Goal: Find specific page/section: Find specific page/section

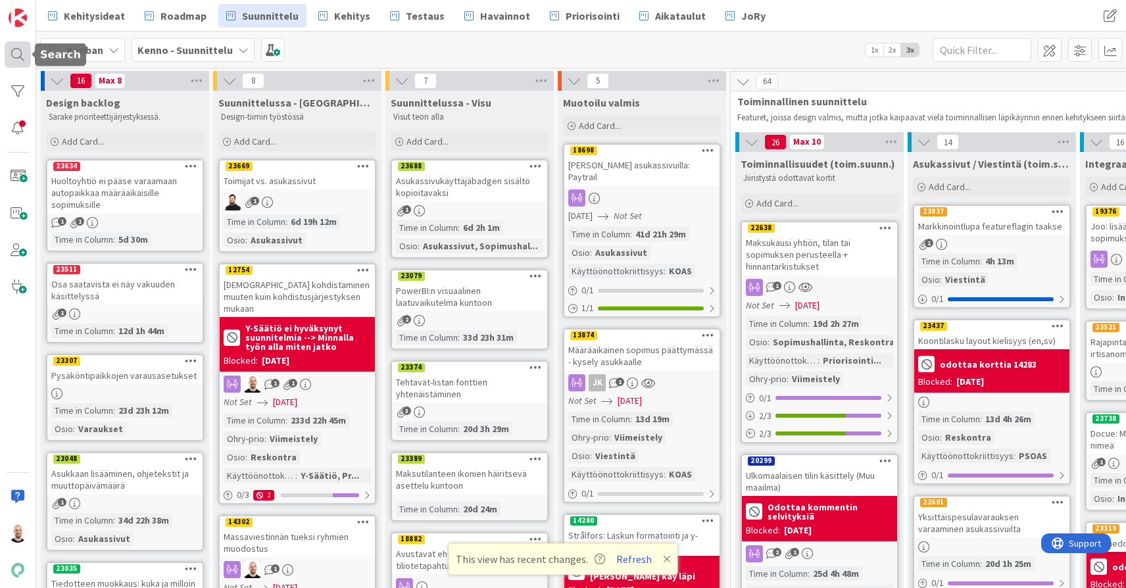
click at [18, 51] on div at bounding box center [18, 54] width 26 height 26
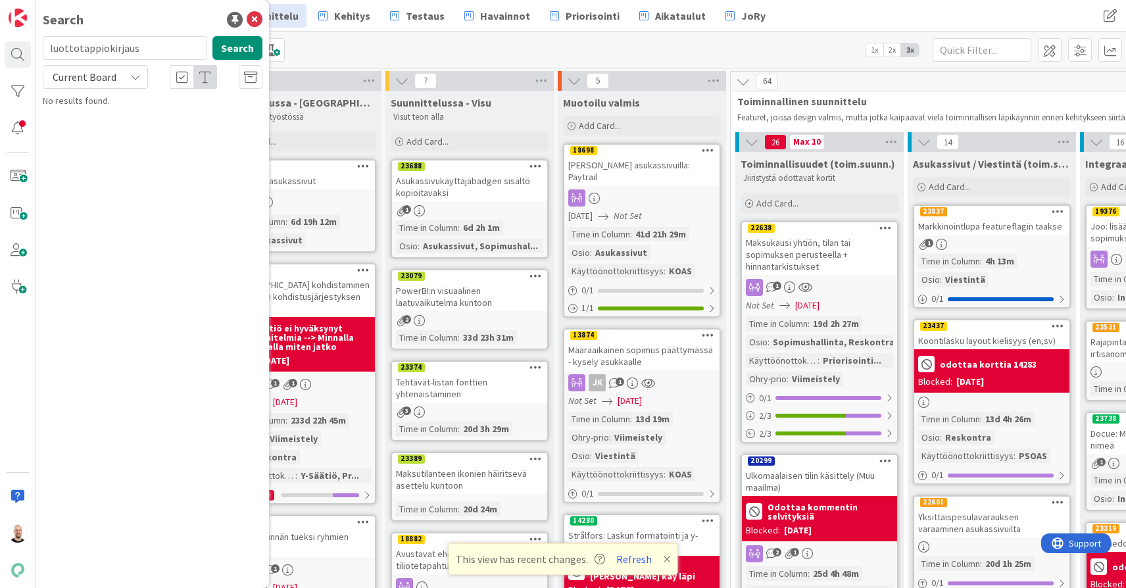
click at [103, 46] on input "luottotappiokirjaus" at bounding box center [125, 48] width 164 height 24
click at [106, 79] on span "Current Board" at bounding box center [85, 76] width 64 height 13
click at [115, 73] on span "Current Board" at bounding box center [84, 77] width 68 height 18
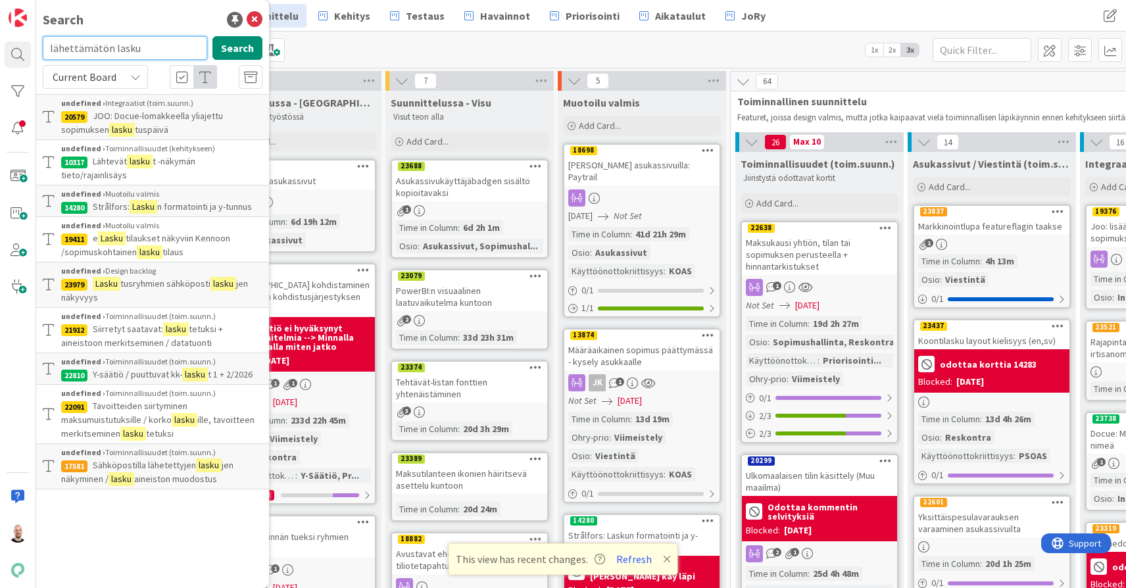
click at [138, 49] on input "lähettämätön lasku" at bounding box center [125, 48] width 164 height 24
type input "lasku ikoni"
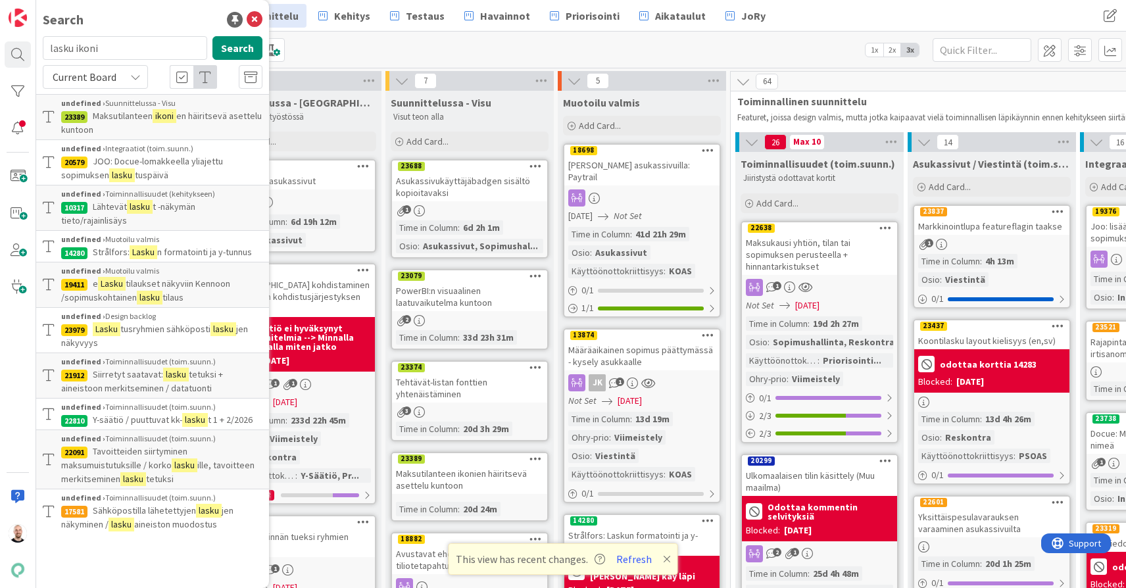
click at [395, 50] on div "Kanban Kenno - Suunnittelu 1x 2x 3x" at bounding box center [581, 50] width 1090 height 36
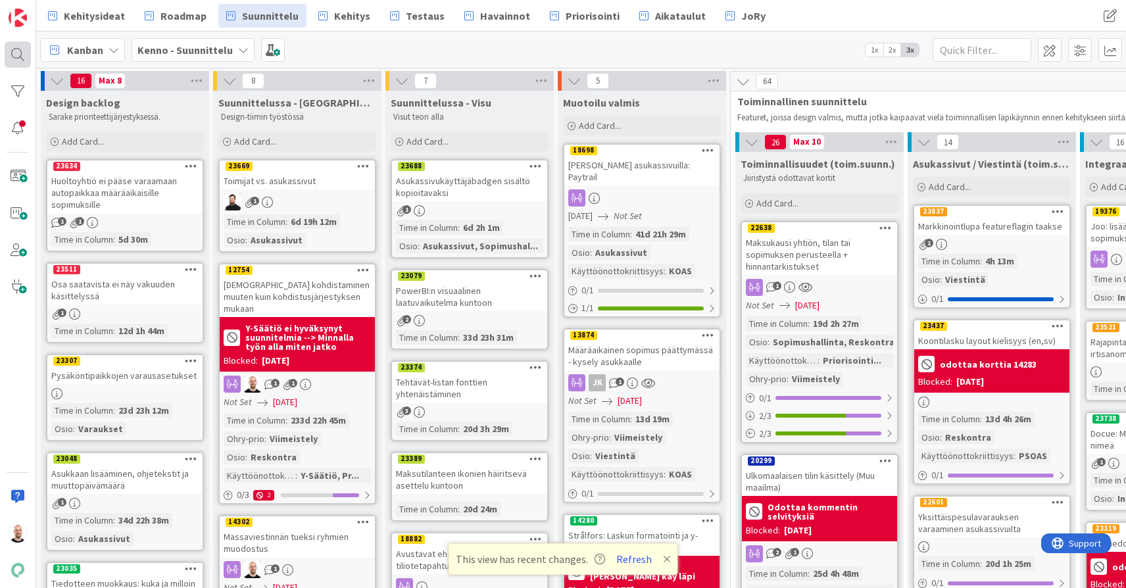
click at [14, 48] on div at bounding box center [18, 54] width 26 height 26
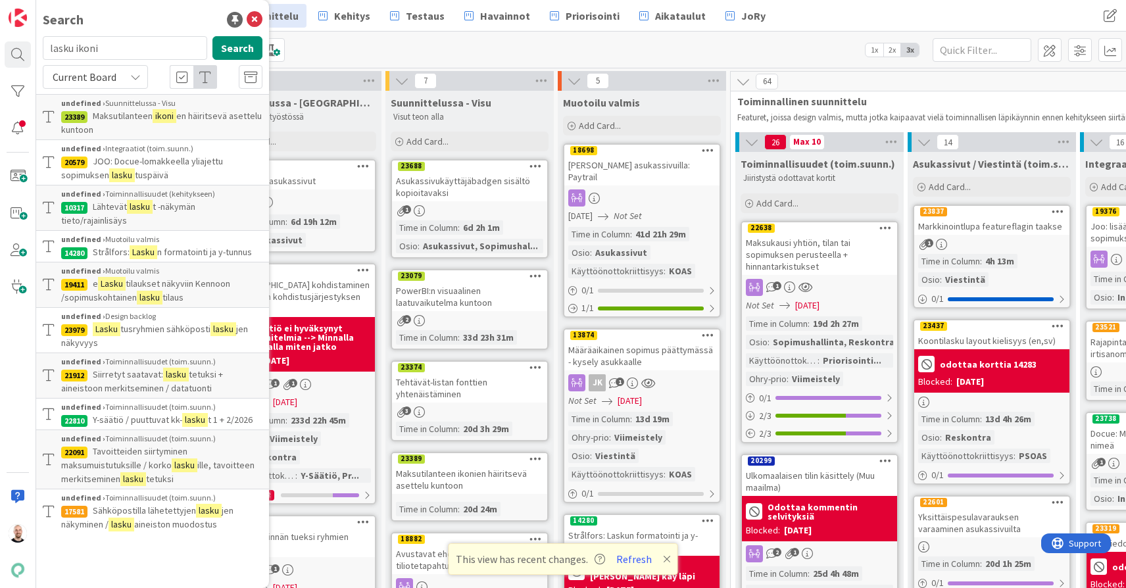
click at [80, 50] on input "lasku ikoni" at bounding box center [125, 48] width 164 height 24
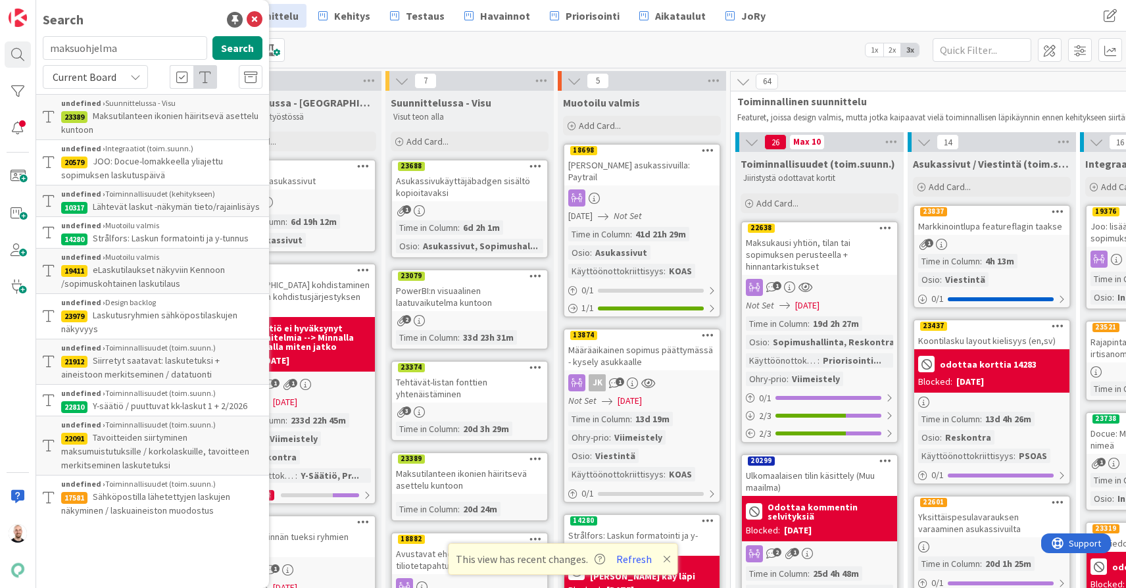
type input "maksuohjelma"
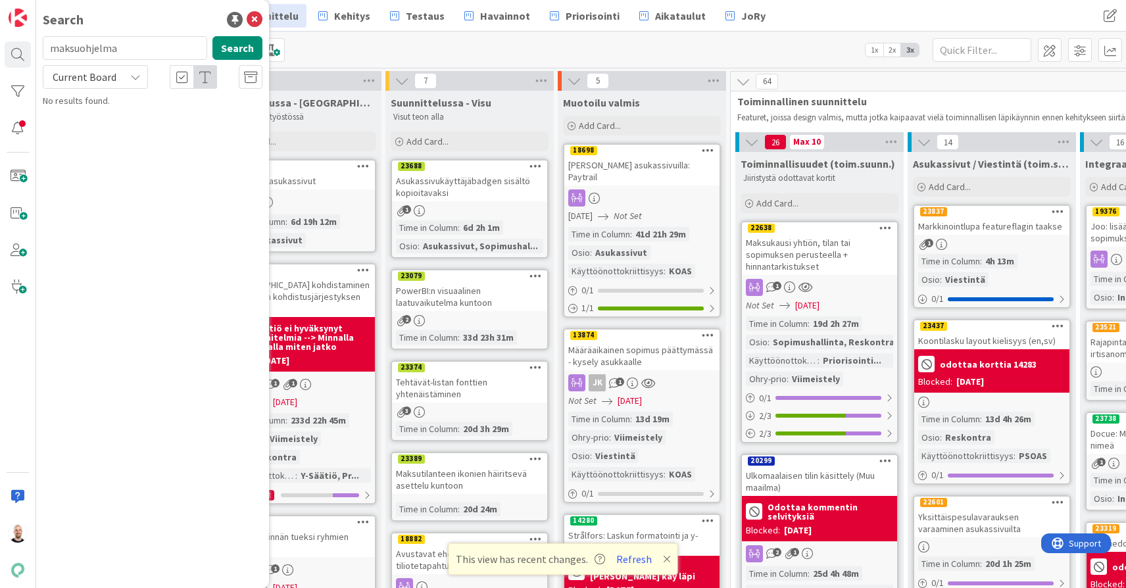
click at [70, 79] on span "Current Board" at bounding box center [85, 76] width 64 height 13
click at [93, 131] on span "All Boards" at bounding box center [118, 132] width 137 height 20
click at [162, 115] on span "n luonti / seuranta" at bounding box center [189, 116] width 70 height 12
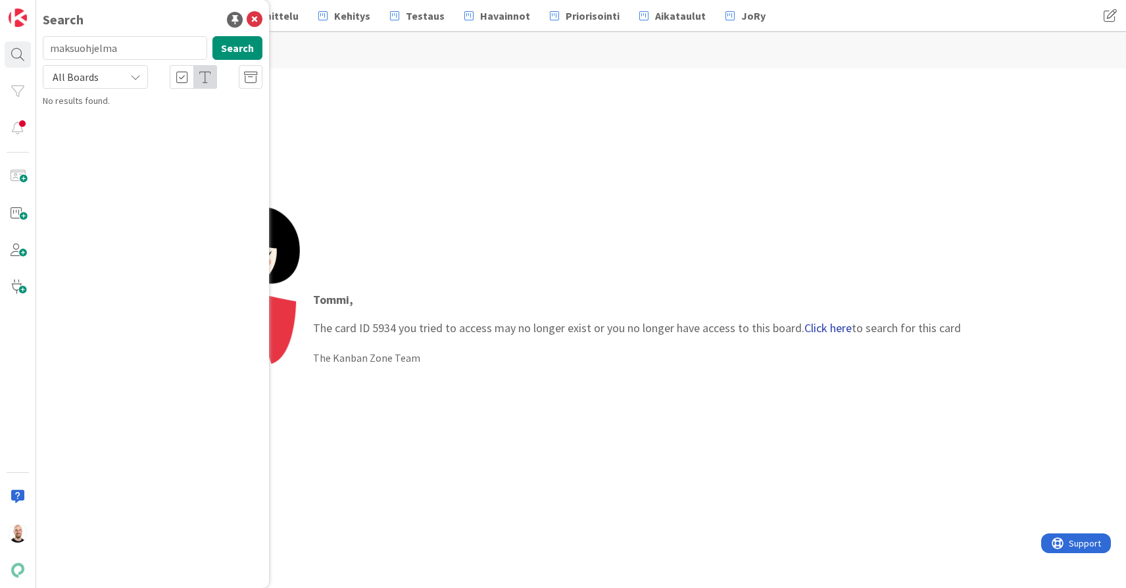
click at [820, 325] on link "Click here" at bounding box center [828, 327] width 47 height 15
click at [113, 54] on input "5934" at bounding box center [125, 48] width 164 height 24
type input "maksusuunnitelma"
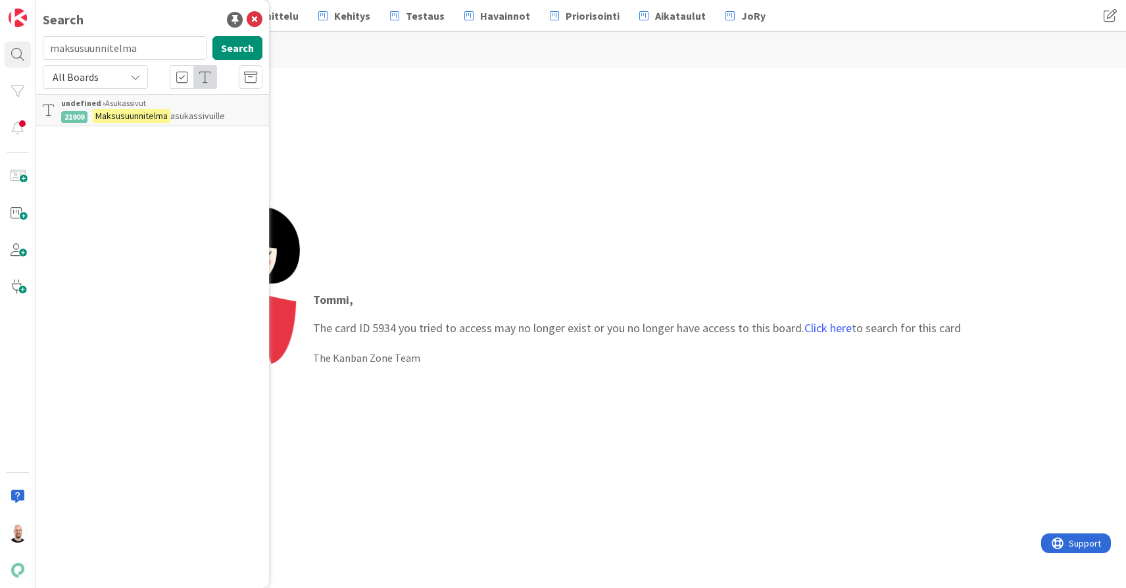
click at [127, 72] on div "All Boards" at bounding box center [95, 77] width 105 height 24
click at [129, 101] on div "undefined › Asukassivut" at bounding box center [161, 103] width 201 height 12
click at [822, 331] on link "Click here" at bounding box center [831, 327] width 47 height 15
click at [146, 49] on input "21909" at bounding box center [125, 48] width 164 height 24
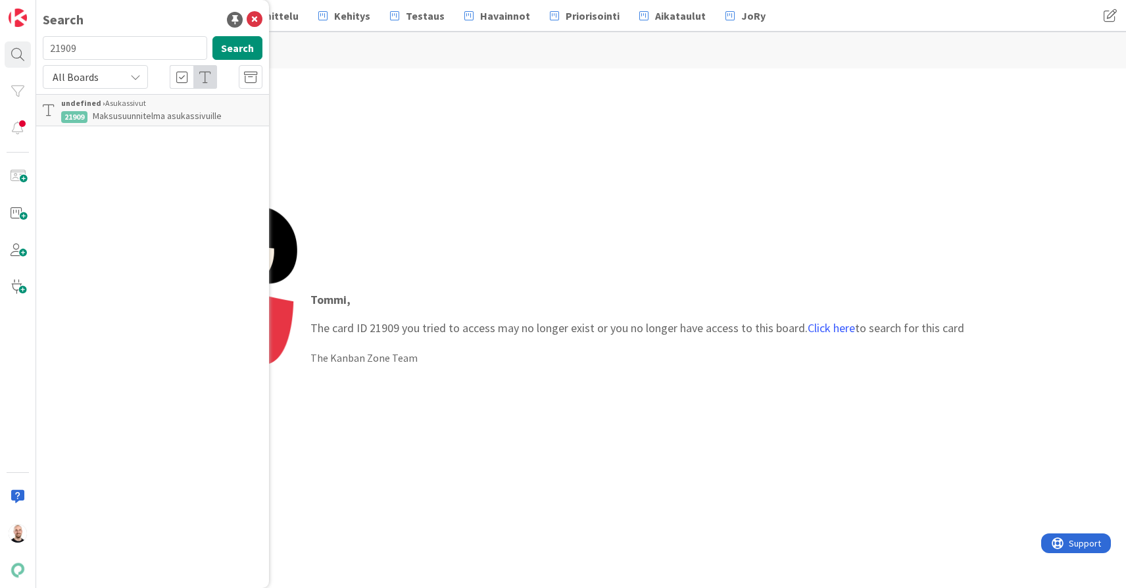
click at [146, 49] on input "21909" at bounding box center [125, 48] width 164 height 24
click at [135, 76] on icon at bounding box center [135, 77] width 11 height 11
click at [134, 113] on span "All Boards" at bounding box center [118, 108] width 137 height 20
click at [155, 46] on input "maksusuunnitelman" at bounding box center [125, 48] width 164 height 24
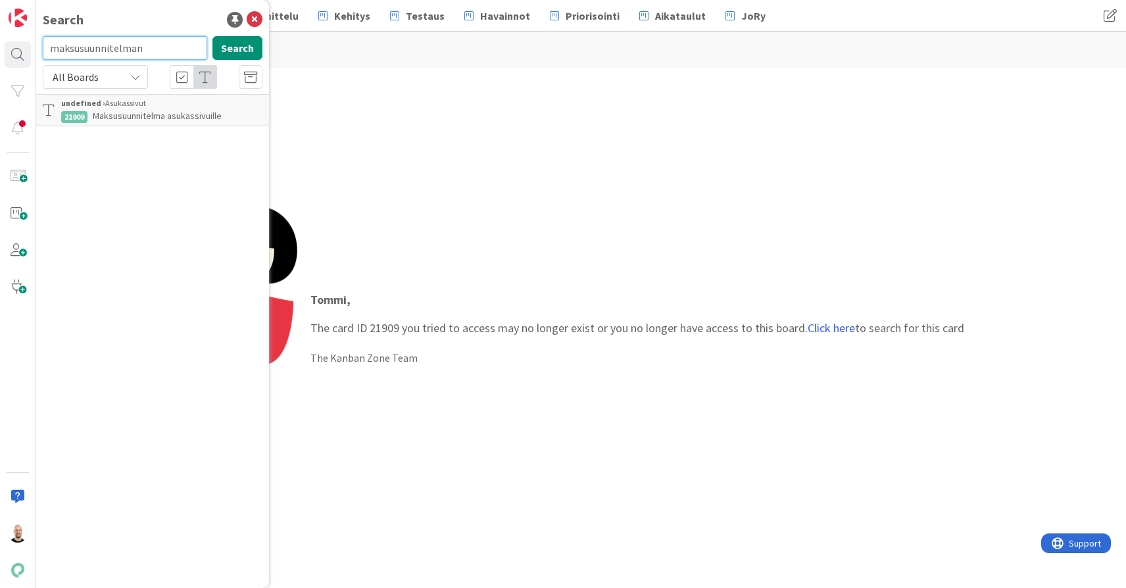
click at [155, 46] on input "maksusuunnitelman" at bounding box center [125, 48] width 164 height 24
type input "[PERSON_NAME]"
click at [173, 110] on span "luonti / seuranta" at bounding box center [191, 116] width 64 height 12
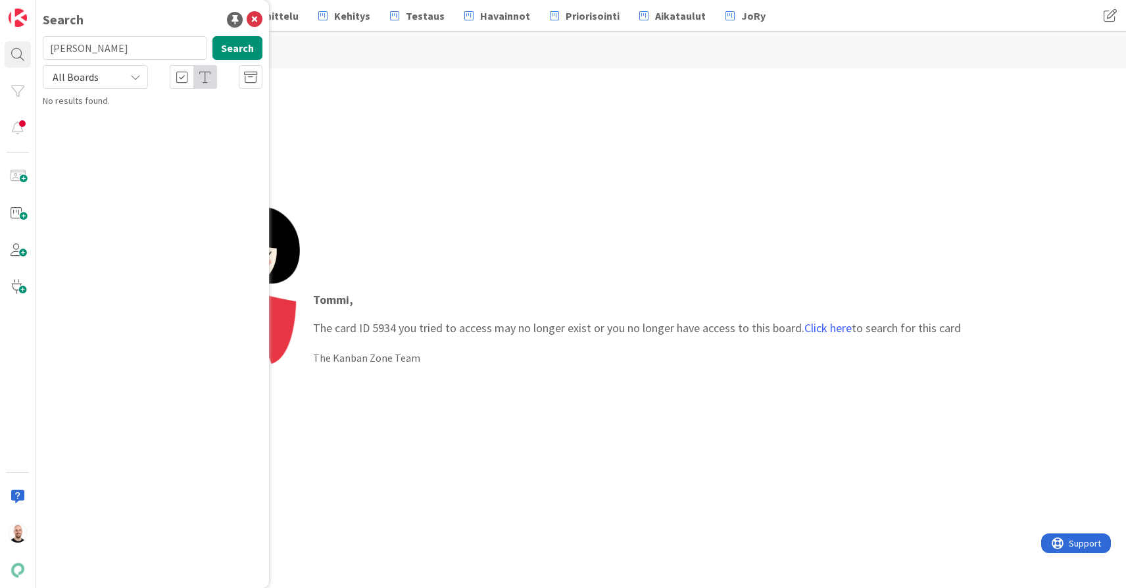
click at [511, 499] on div "[PERSON_NAME] , The card ID 5934 you tried to access may no longer exist or you…" at bounding box center [581, 328] width 1090 height 520
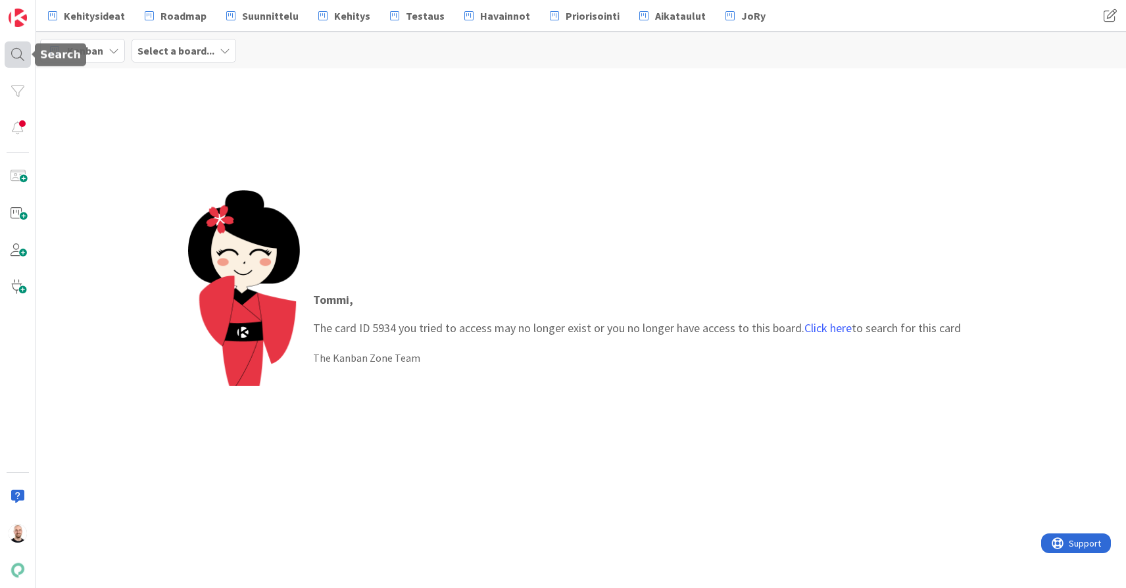
click at [20, 60] on div at bounding box center [18, 54] width 26 height 26
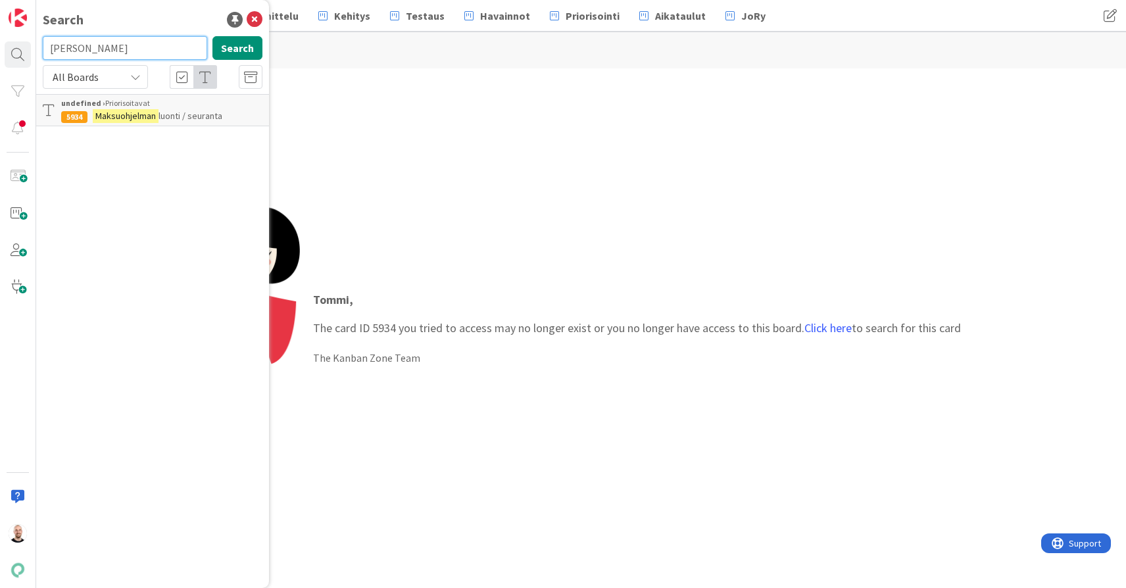
click at [142, 45] on input "[PERSON_NAME]" at bounding box center [125, 48] width 164 height 24
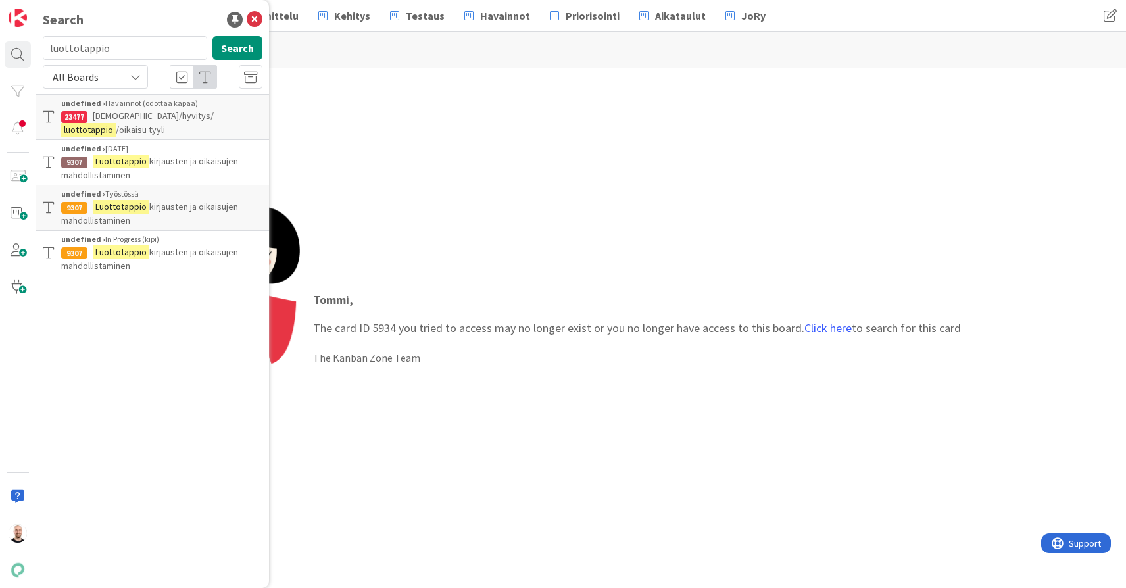
click at [133, 74] on icon at bounding box center [135, 77] width 11 height 11
click at [132, 100] on span "All Boards" at bounding box center [118, 108] width 137 height 20
click at [132, 48] on input "luottotappio" at bounding box center [125, 48] width 164 height 24
click at [162, 390] on div "Search luottotappio Search All Boards All Boards undefined › Havainnot (odottaa…" at bounding box center [152, 294] width 233 height 588
click at [133, 46] on input "luottotappio" at bounding box center [125, 48] width 164 height 24
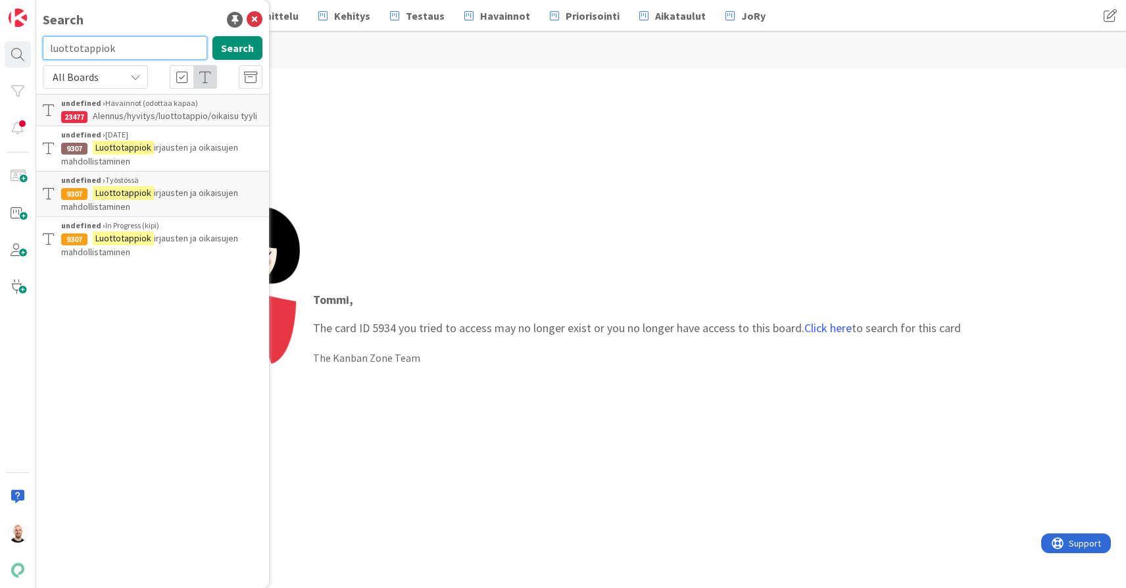
type input "luottotappio"
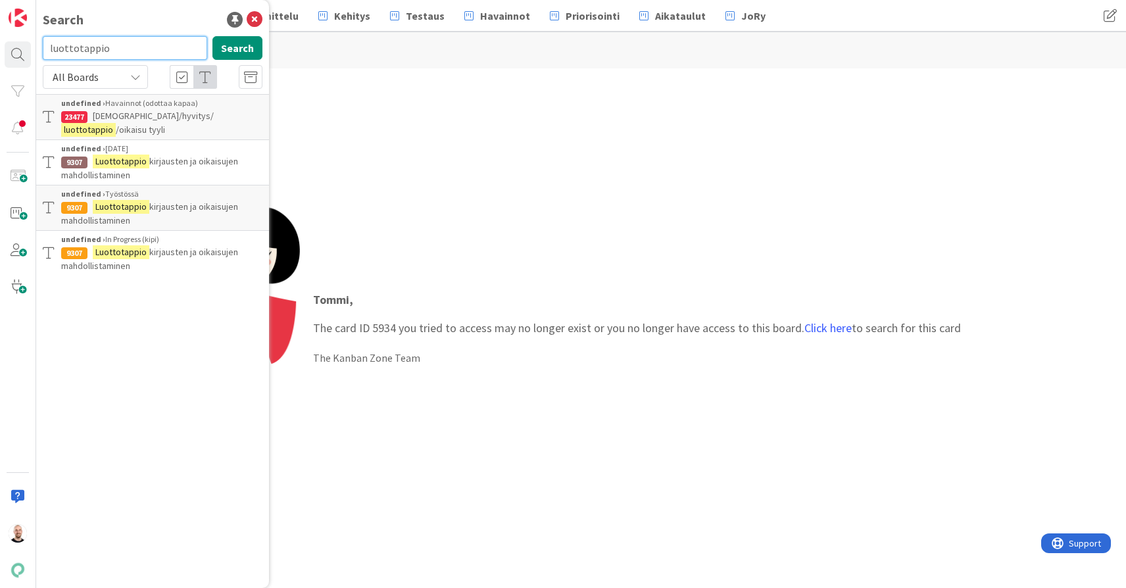
click at [133, 46] on input "luottotappio" at bounding box center [125, 48] width 164 height 24
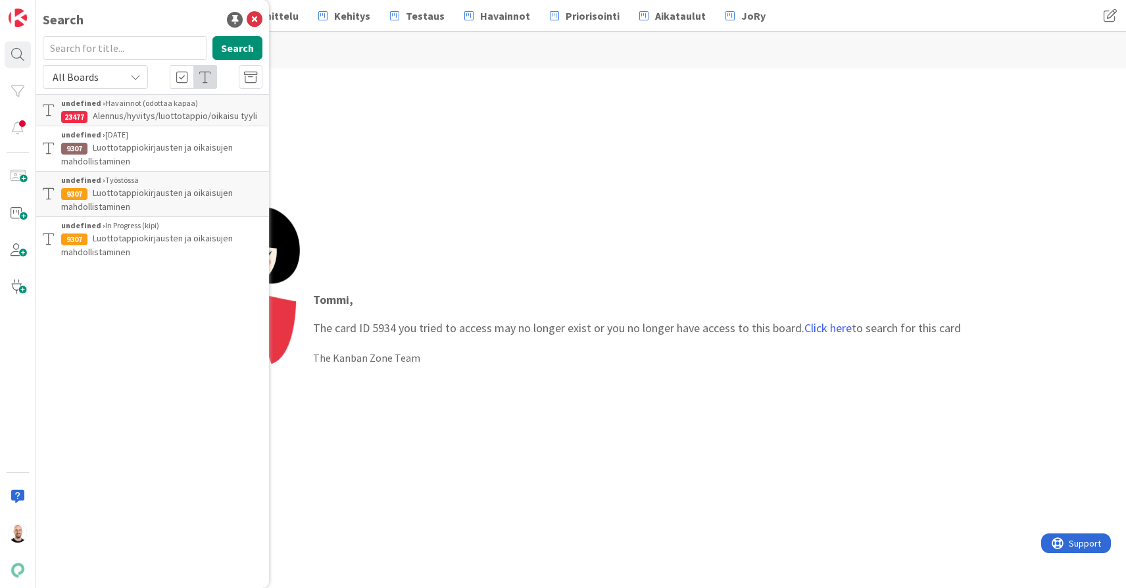
click at [486, 265] on div "[PERSON_NAME] , The card ID 5934 you tried to access may no longer exist or you…" at bounding box center [581, 328] width 786 height 276
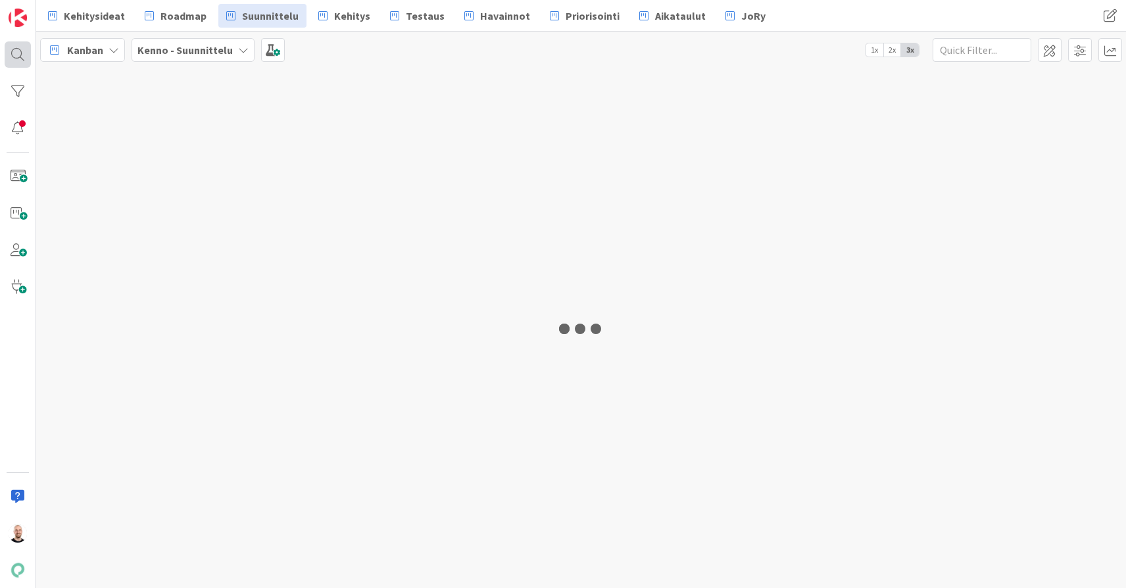
drag, startPoint x: 0, startPoint y: 0, endPoint x: 14, endPoint y: 57, distance: 58.2
click at [11, 57] on div at bounding box center [18, 54] width 26 height 26
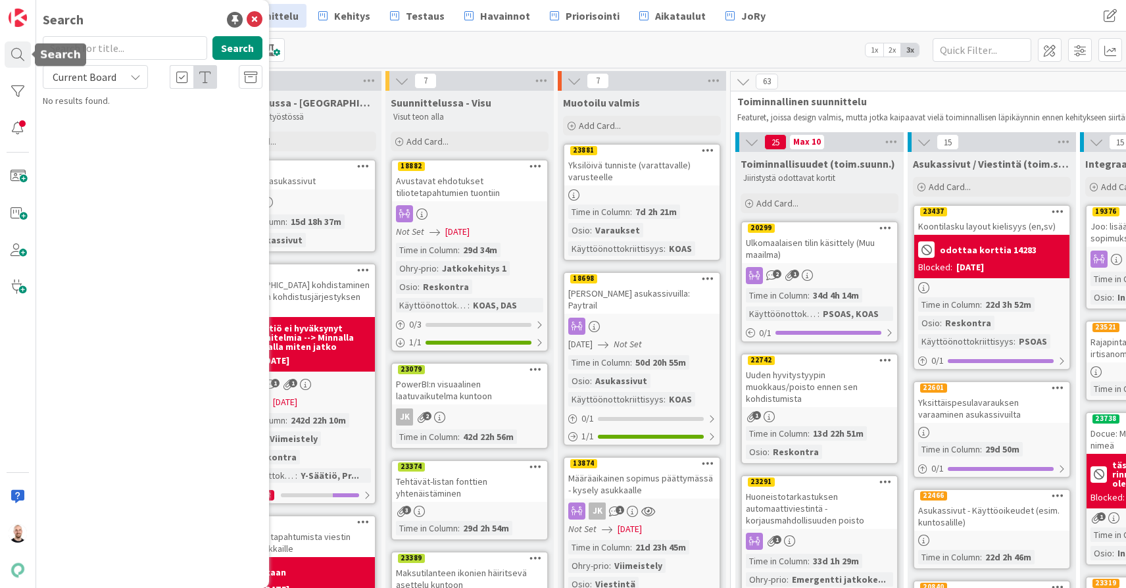
click at [84, 47] on input "text" at bounding box center [125, 48] width 164 height 24
click at [91, 74] on span "Current Board" at bounding box center [85, 76] width 64 height 13
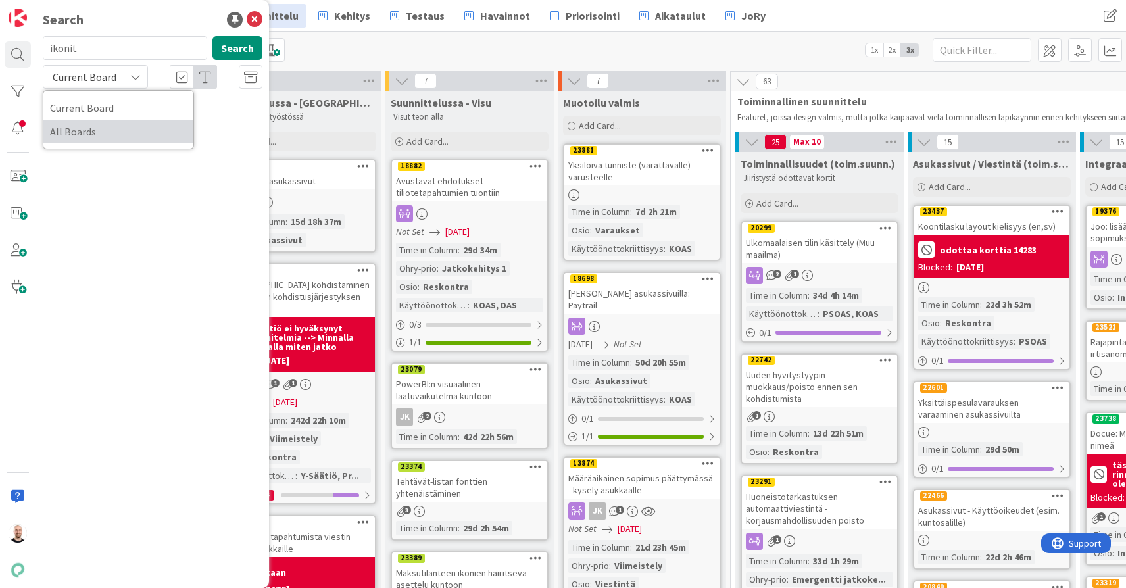
click at [99, 132] on span "All Boards" at bounding box center [118, 132] width 137 height 20
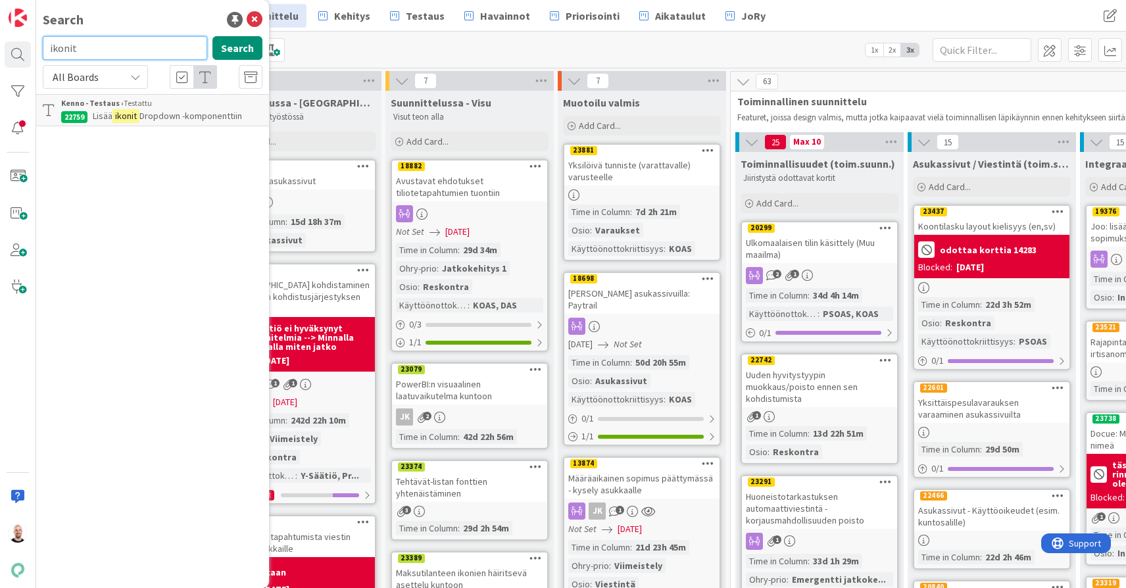
click at [126, 47] on input "ikonit" at bounding box center [125, 48] width 164 height 24
type input "maksutilanne"
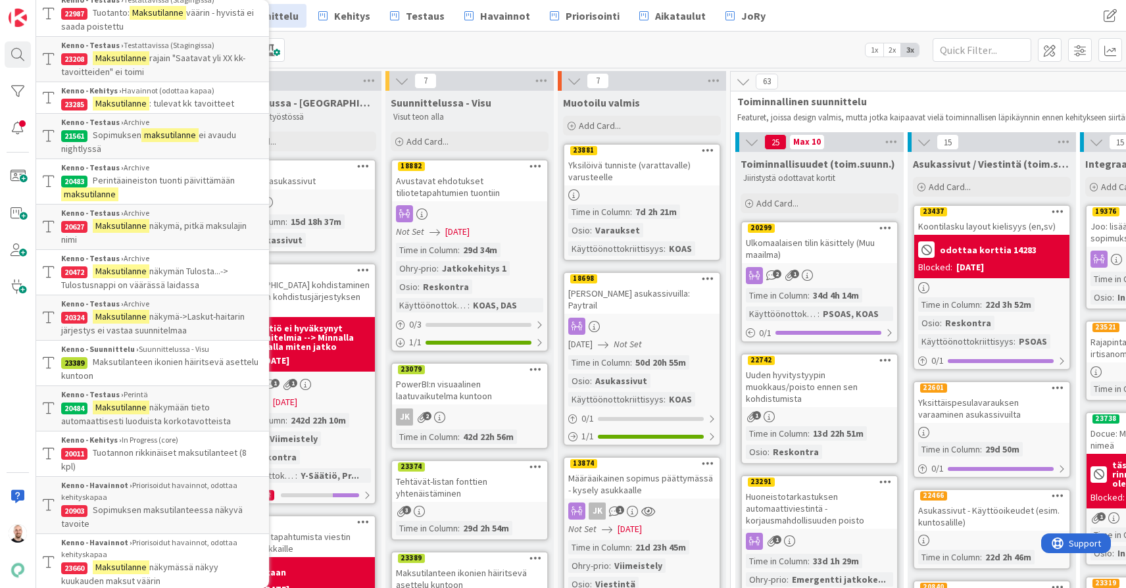
scroll to position [346, 0]
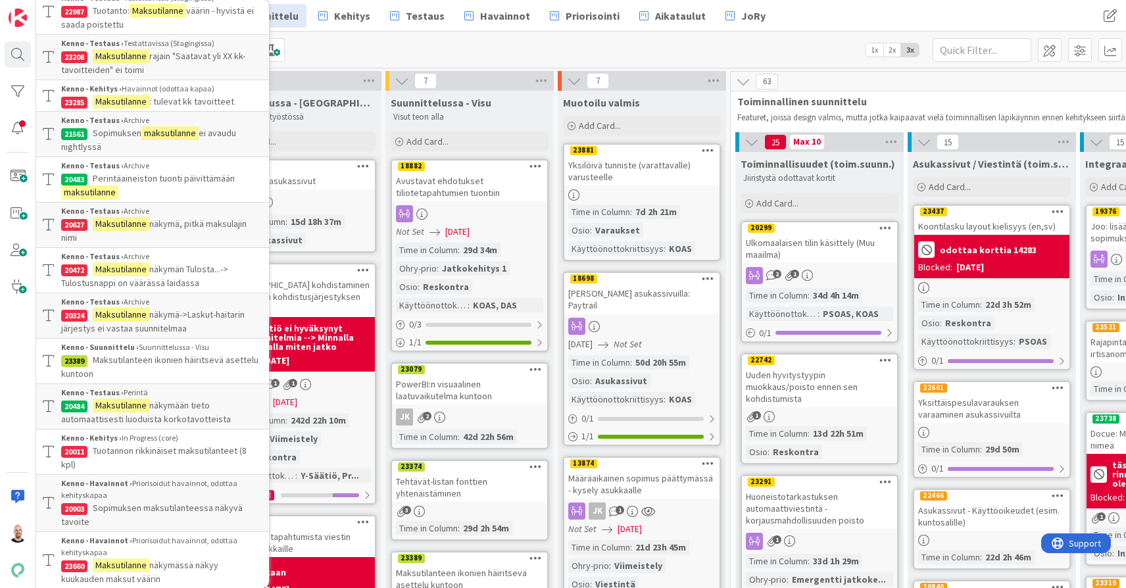
click at [157, 360] on span "Maksutilanteen ikonien häiritsevä asettelu kuntoon" at bounding box center [159, 367] width 197 height 26
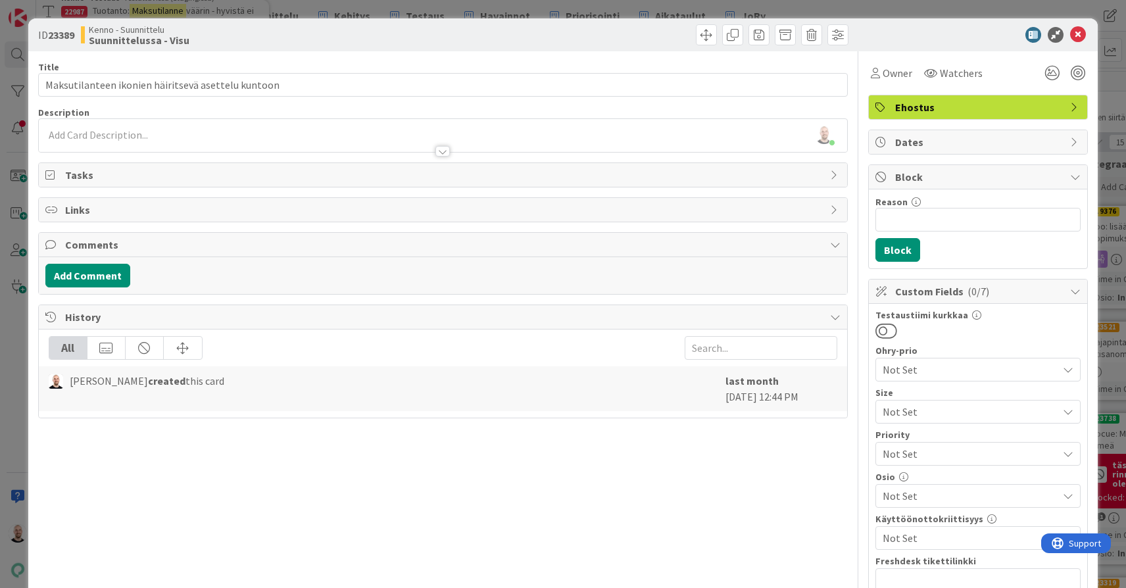
click at [445, 154] on div at bounding box center [443, 151] width 14 height 11
